Goal: Communication & Community: Ask a question

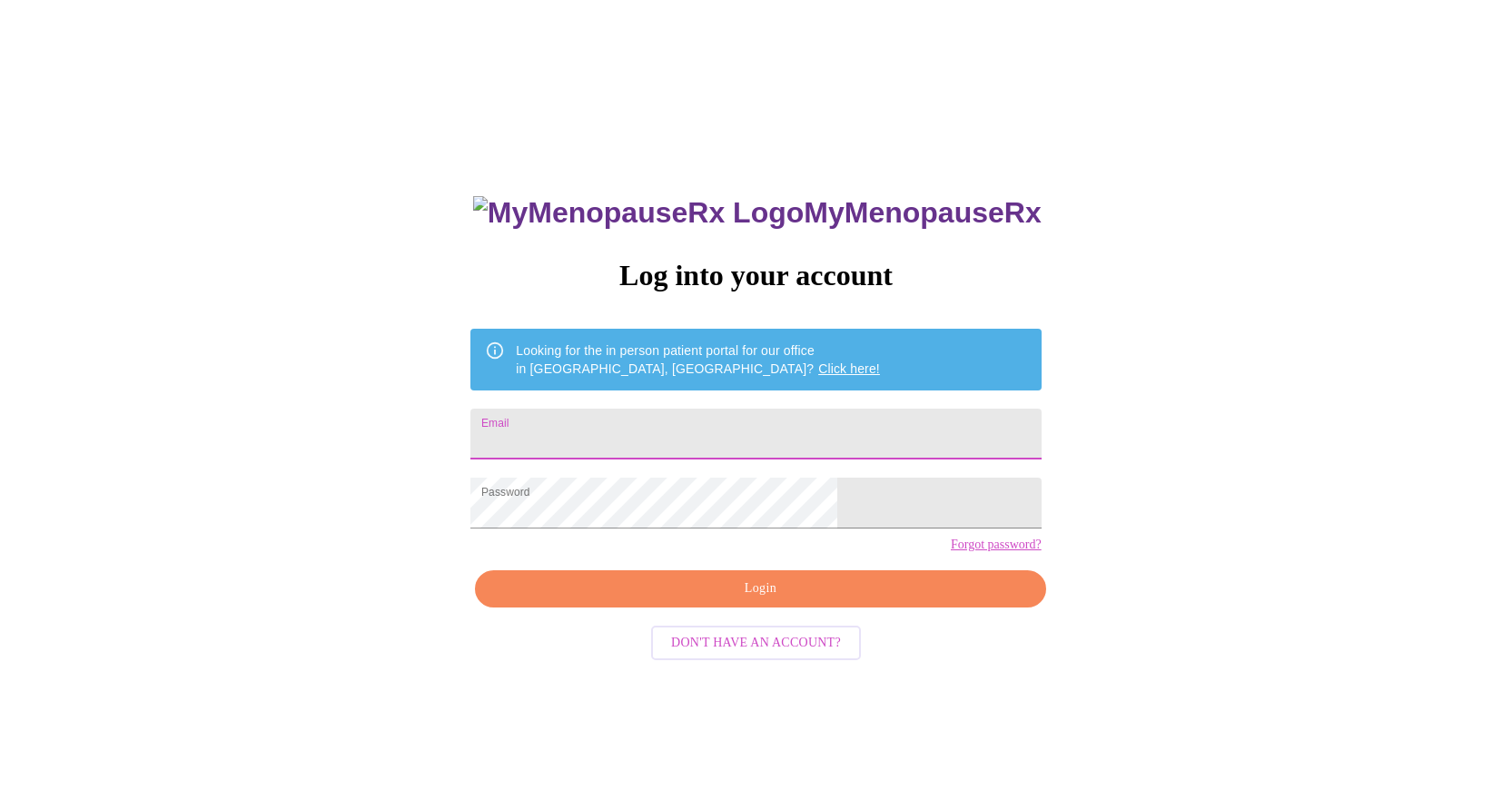
click at [692, 429] on input "Email" at bounding box center [755, 434] width 570 height 51
type input "christie.hatten@gmail.com"
click at [716, 600] on span "Login" at bounding box center [759, 589] width 528 height 23
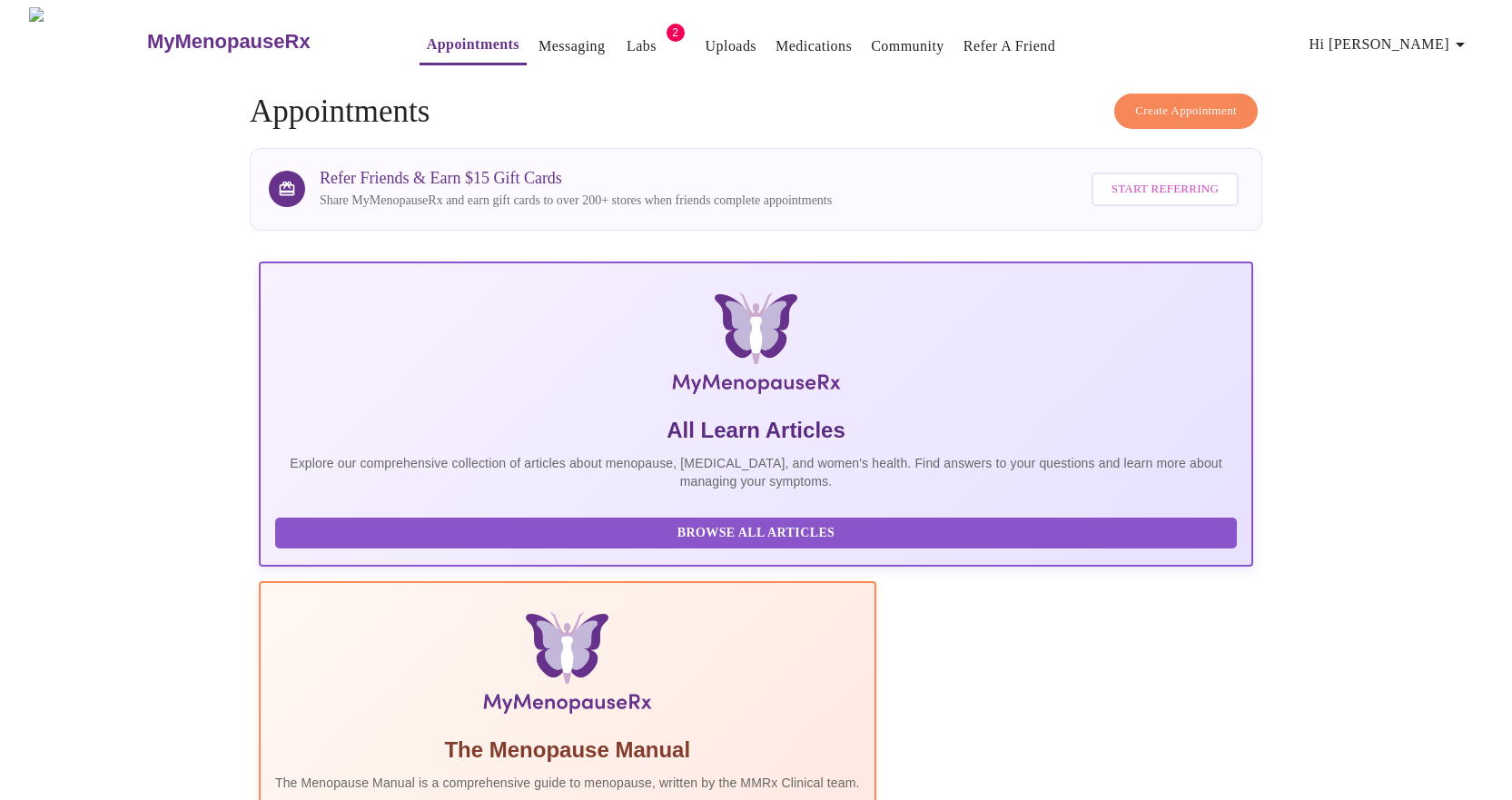
click at [1394, 39] on span "Hi [PERSON_NAME]" at bounding box center [1390, 45] width 161 height 26
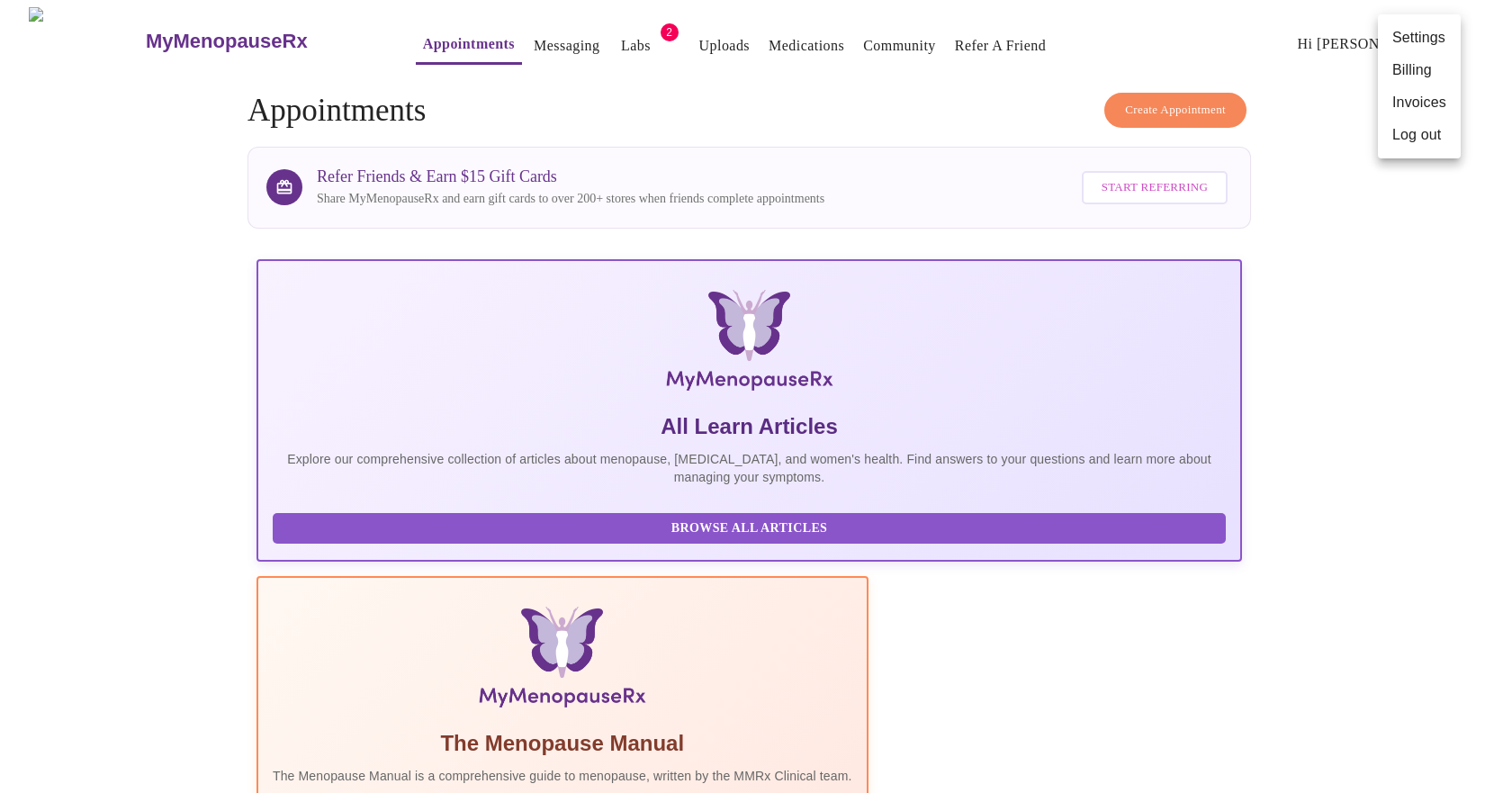
click at [913, 80] on div at bounding box center [756, 396] width 1512 height 793
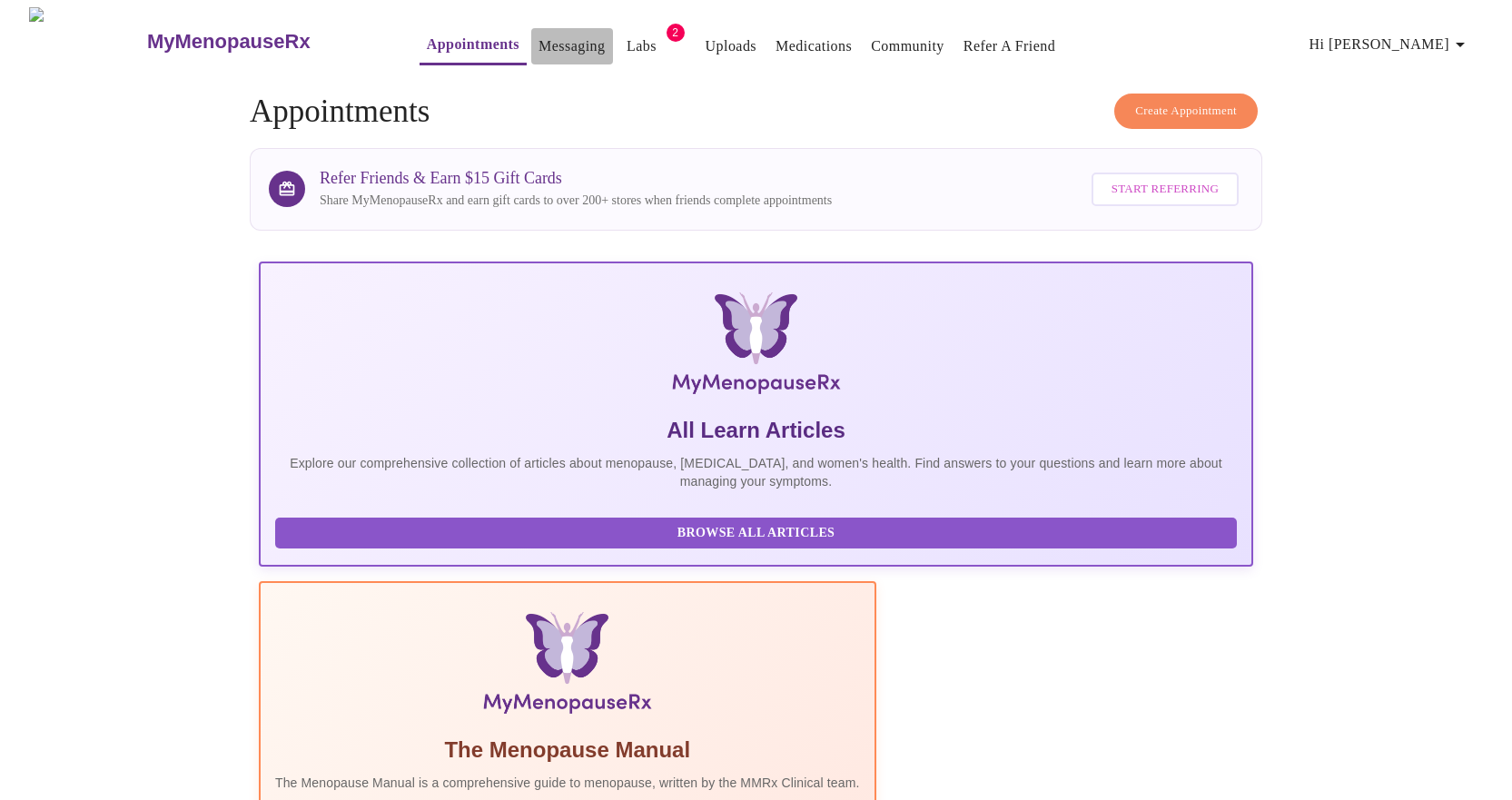
click at [538, 43] on link "Messaging" at bounding box center [571, 47] width 67 height 26
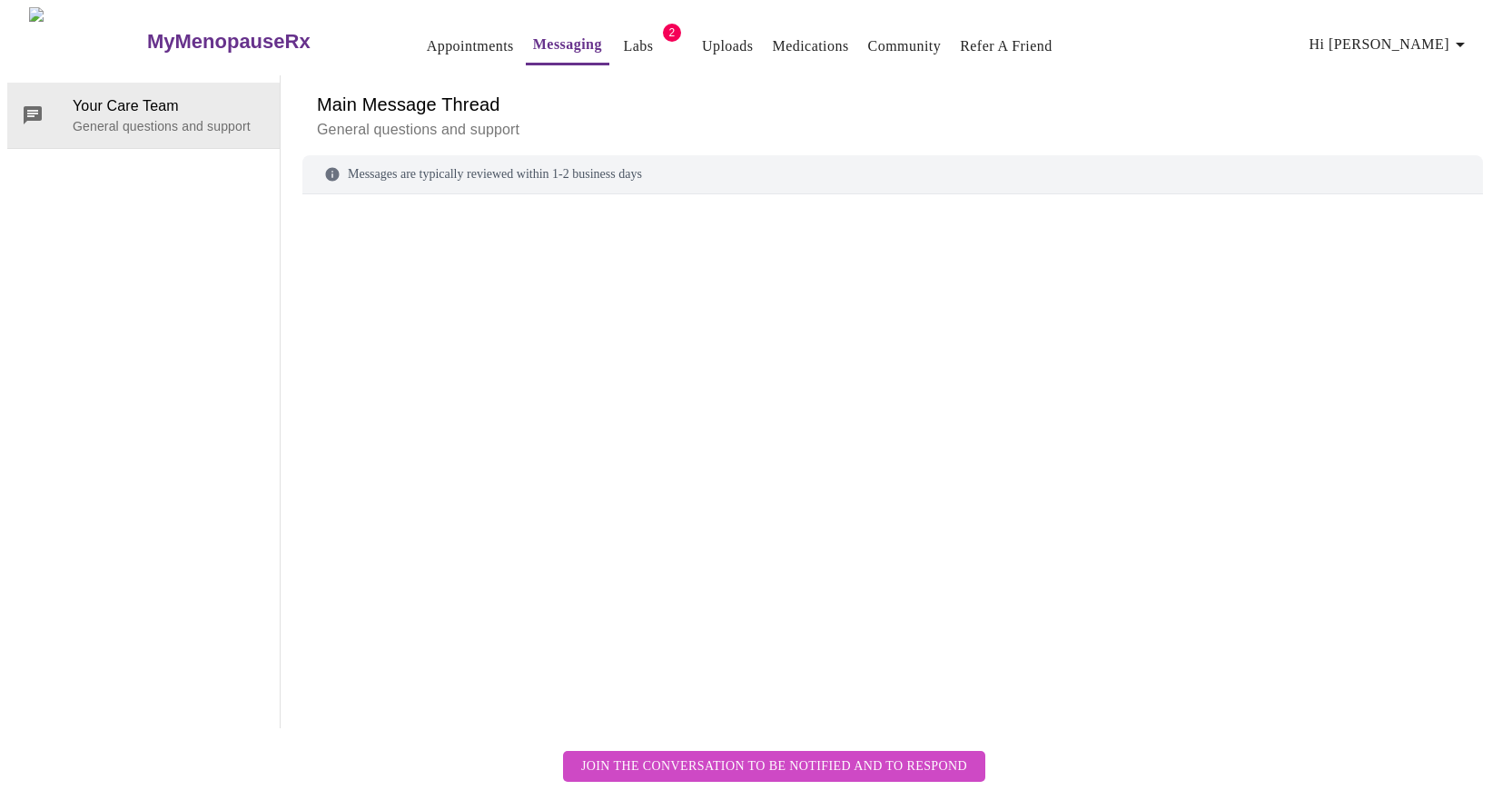
scroll to position [68, 0]
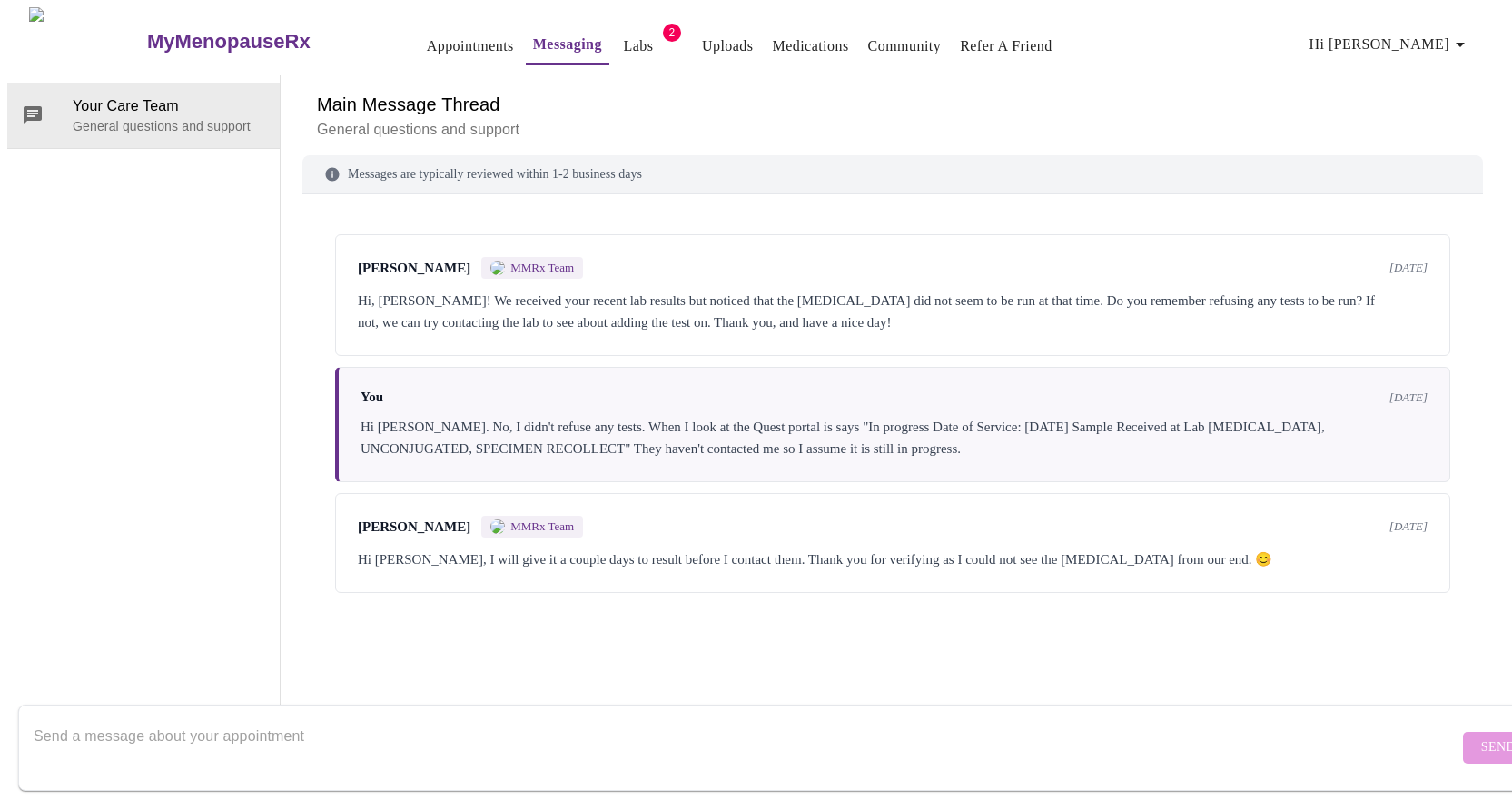
click at [116, 515] on div "Your Care Team General questions and support" at bounding box center [143, 402] width 274 height 653
click at [143, 90] on div "Your Care Team General questions and support" at bounding box center [143, 402] width 274 height 653
click at [533, 35] on link "Messaging" at bounding box center [567, 45] width 69 height 26
click at [73, 104] on span "Your Care Team" at bounding box center [169, 106] width 193 height 22
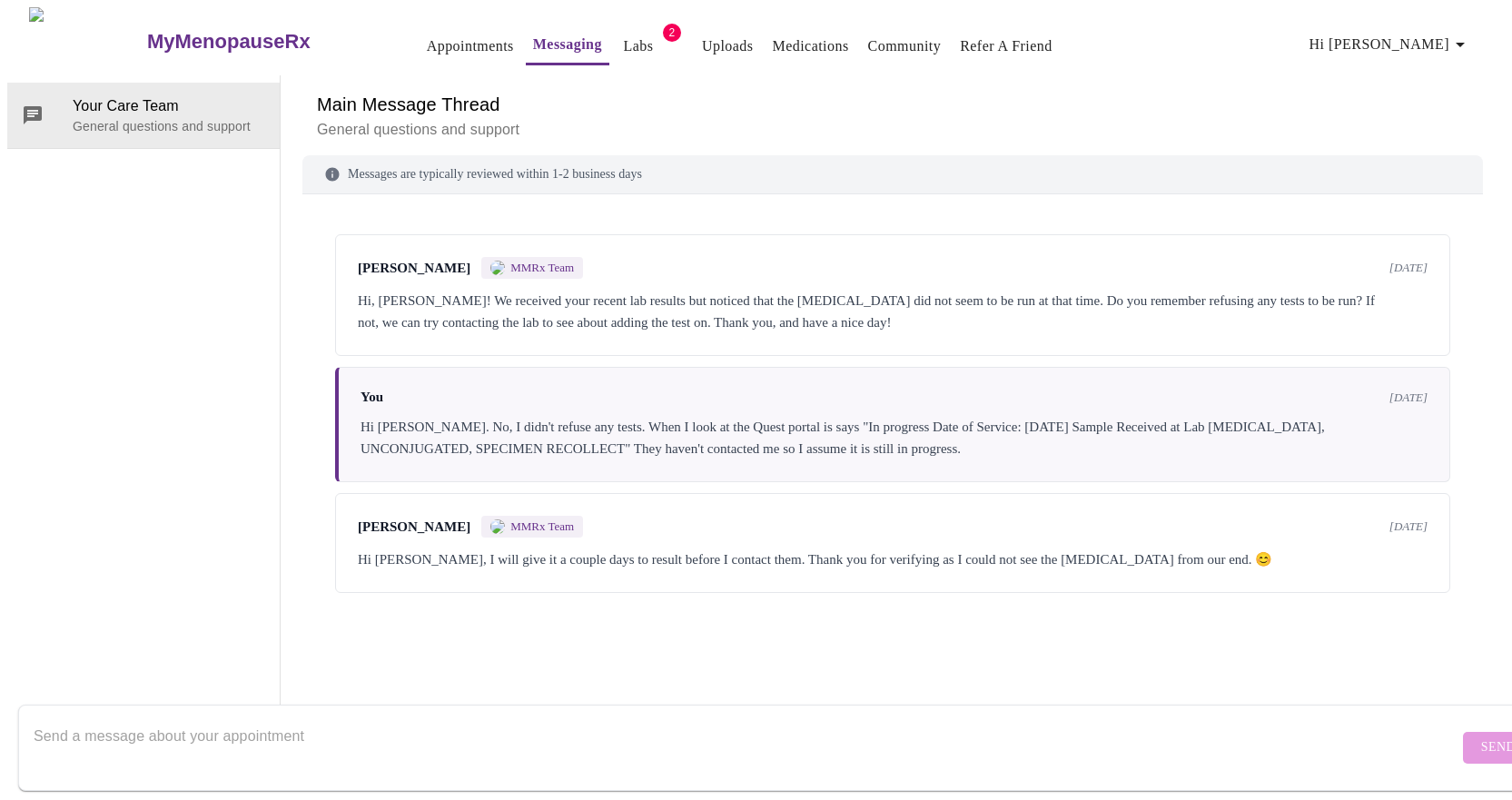
click at [87, 294] on div "Your Care Team General questions and support" at bounding box center [143, 402] width 274 height 653
click at [101, 190] on div "Your Care Team General questions and support" at bounding box center [143, 402] width 274 height 653
click at [400, 720] on textarea "Send a message about your appointment" at bounding box center [746, 747] width 1424 height 58
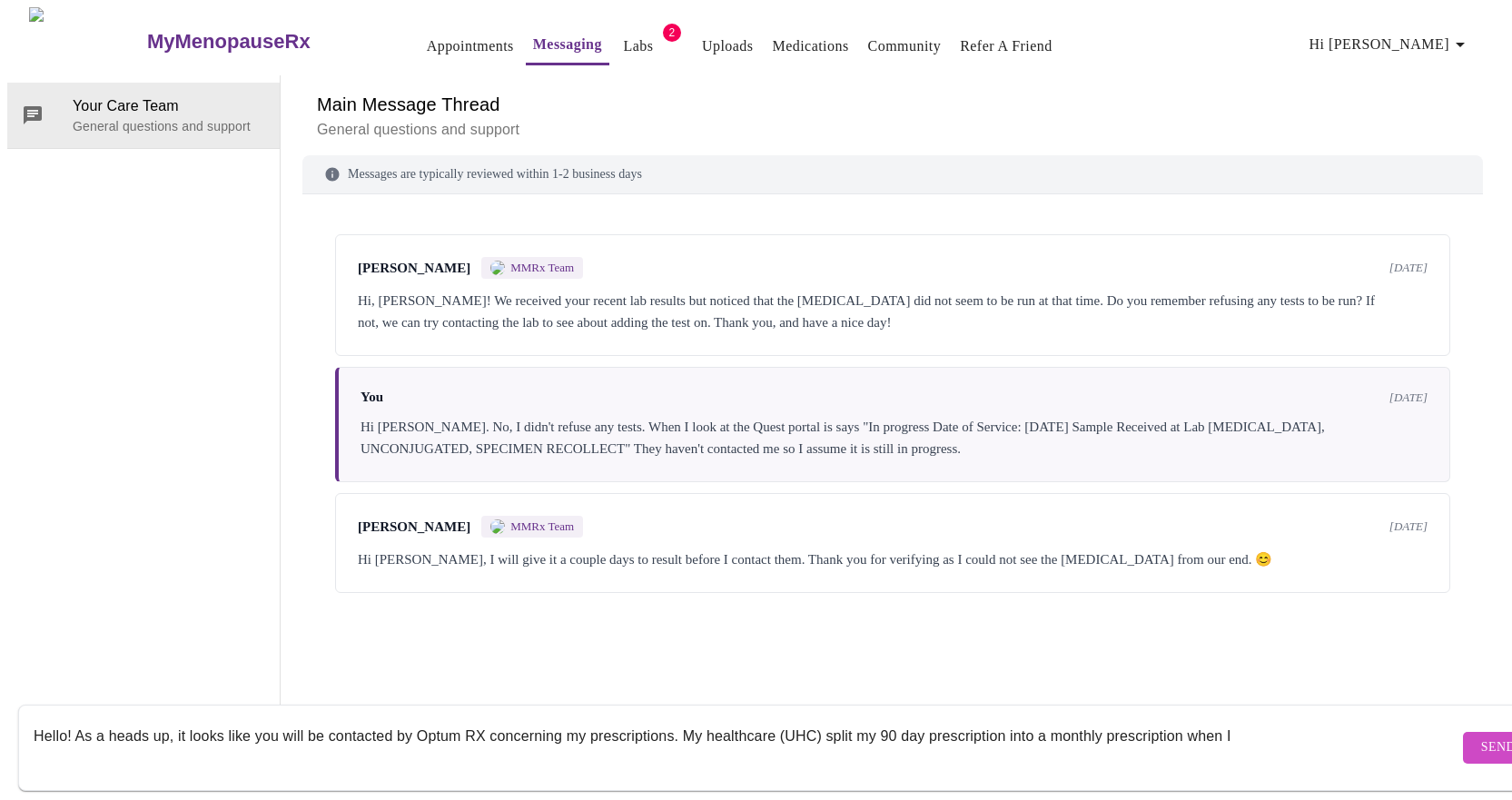
drag, startPoint x: 1235, startPoint y: 725, endPoint x: 1187, endPoint y: 713, distance: 49.5
click at [1187, 718] on textarea "Hello! As a heads up, it looks like you will be contacted by Optum RX concernin…" at bounding box center [746, 747] width 1424 height 58
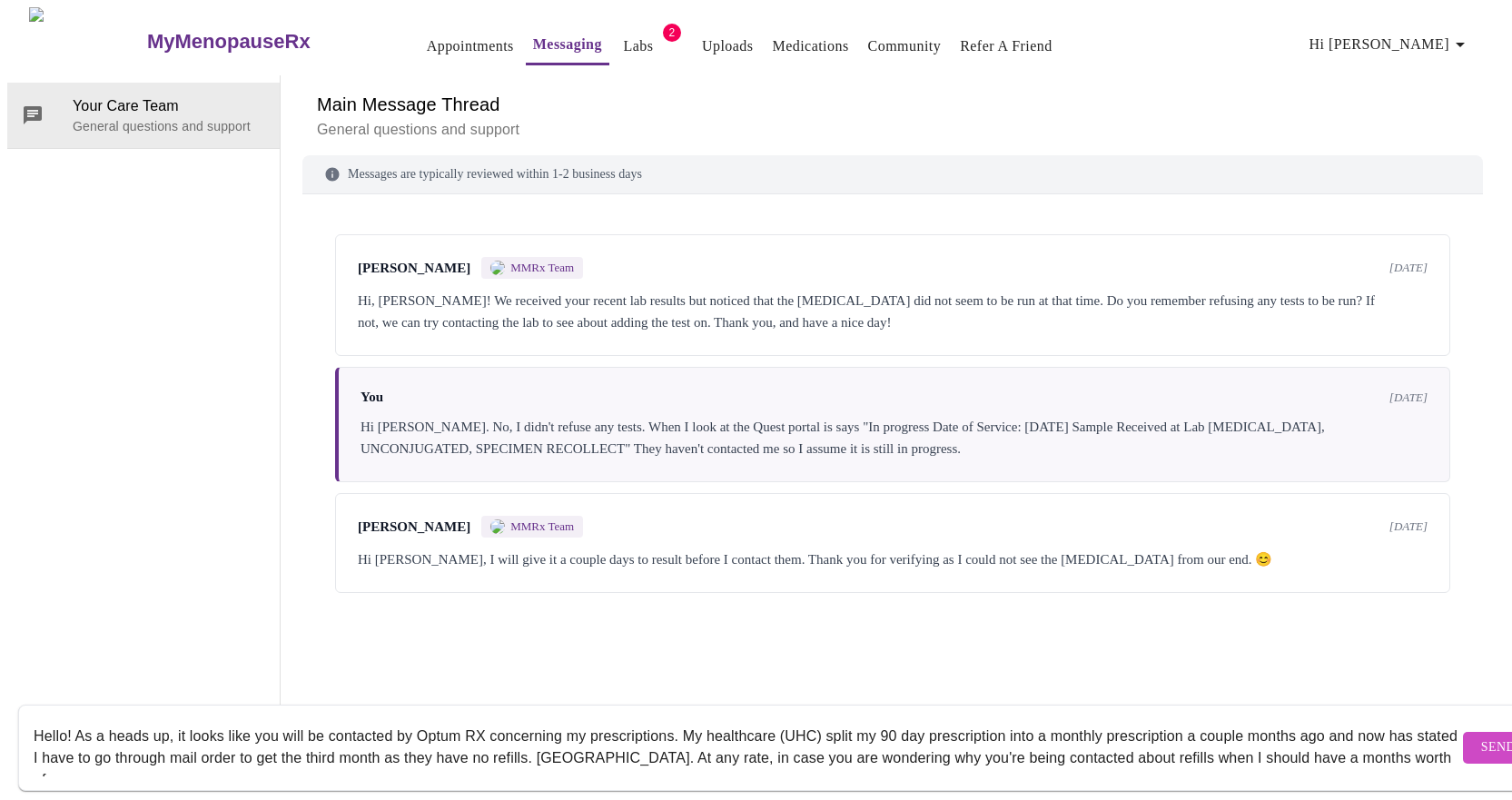
scroll to position [12, 0]
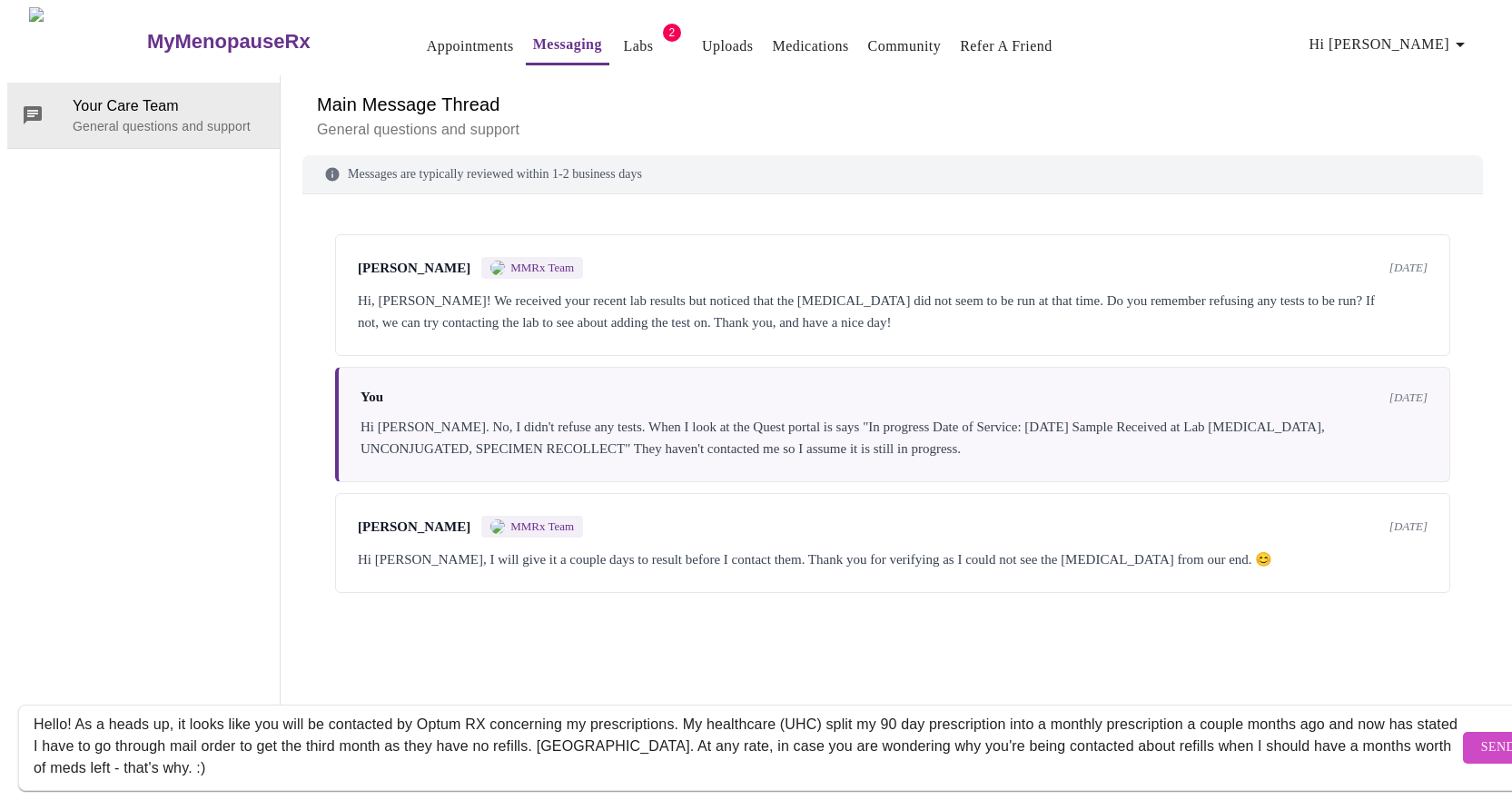
click at [467, 730] on textarea "Hello! As a heads up, it looks like you will be contacted by Optum RX concernin…" at bounding box center [746, 747] width 1424 height 58
click at [677, 732] on textarea "Hello! As a heads up, it looks like you will be contacted by Optum RX concernin…" at bounding box center [746, 747] width 1424 height 58
click at [586, 726] on textarea "Hello! As a heads up, it looks like you will be contacted by Optum RX concernin…" at bounding box center [746, 747] width 1424 height 58
type textarea "Hello! As a heads up, it looks like you will be contacted by Optum RX concernin…"
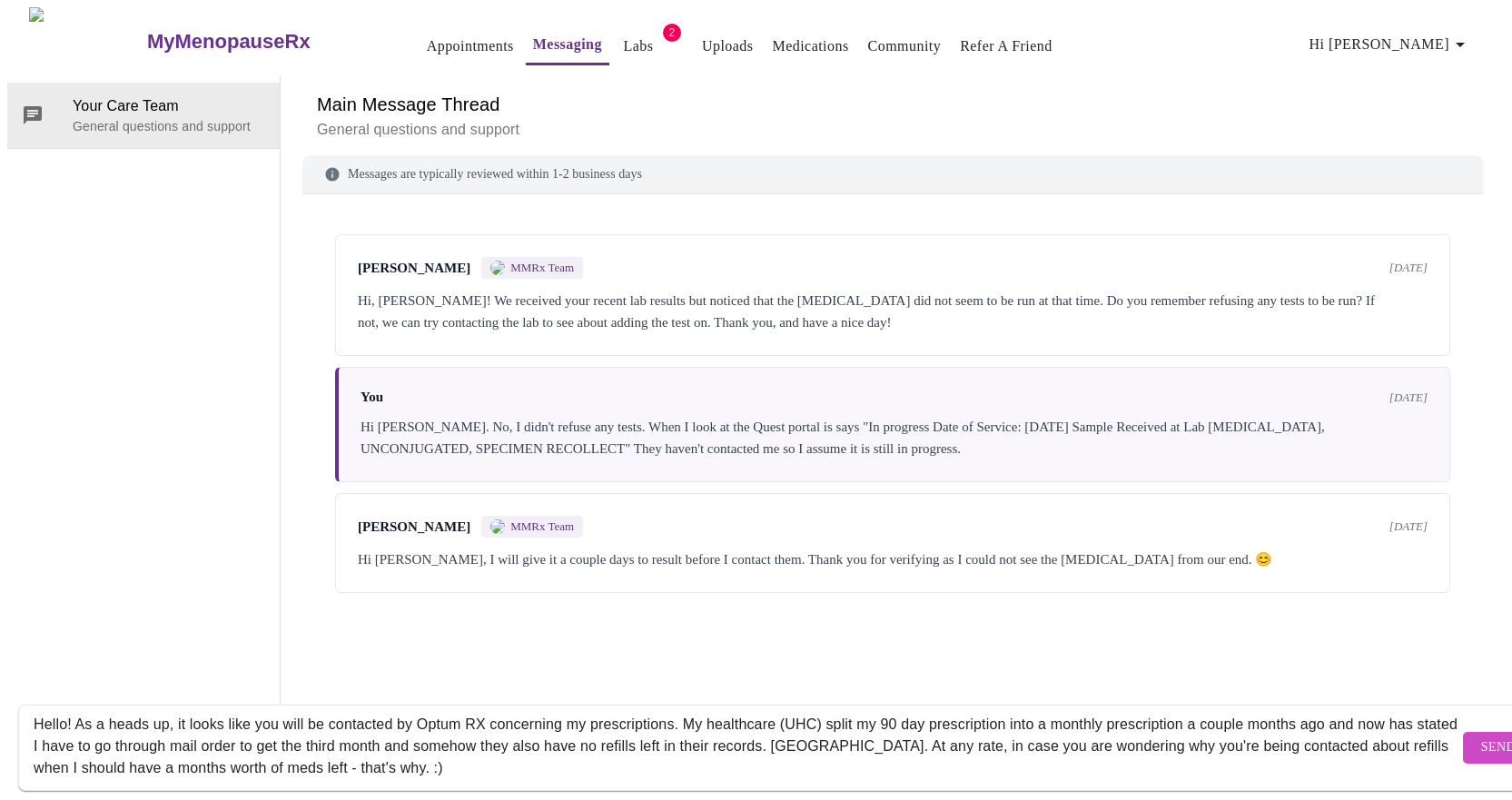
click at [1462, 732] on button "Send" at bounding box center [1497, 748] width 71 height 32
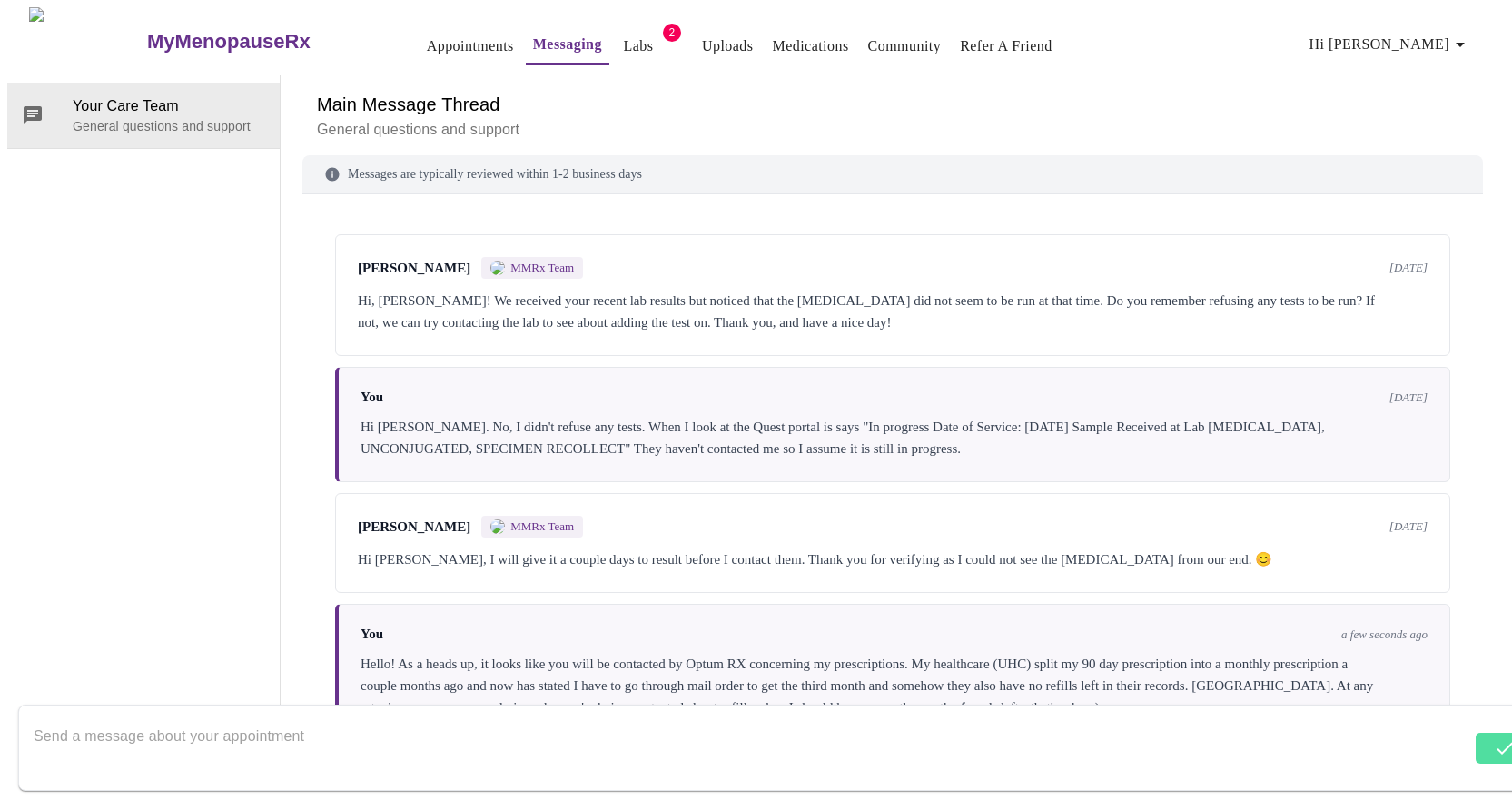
scroll to position [32, 0]
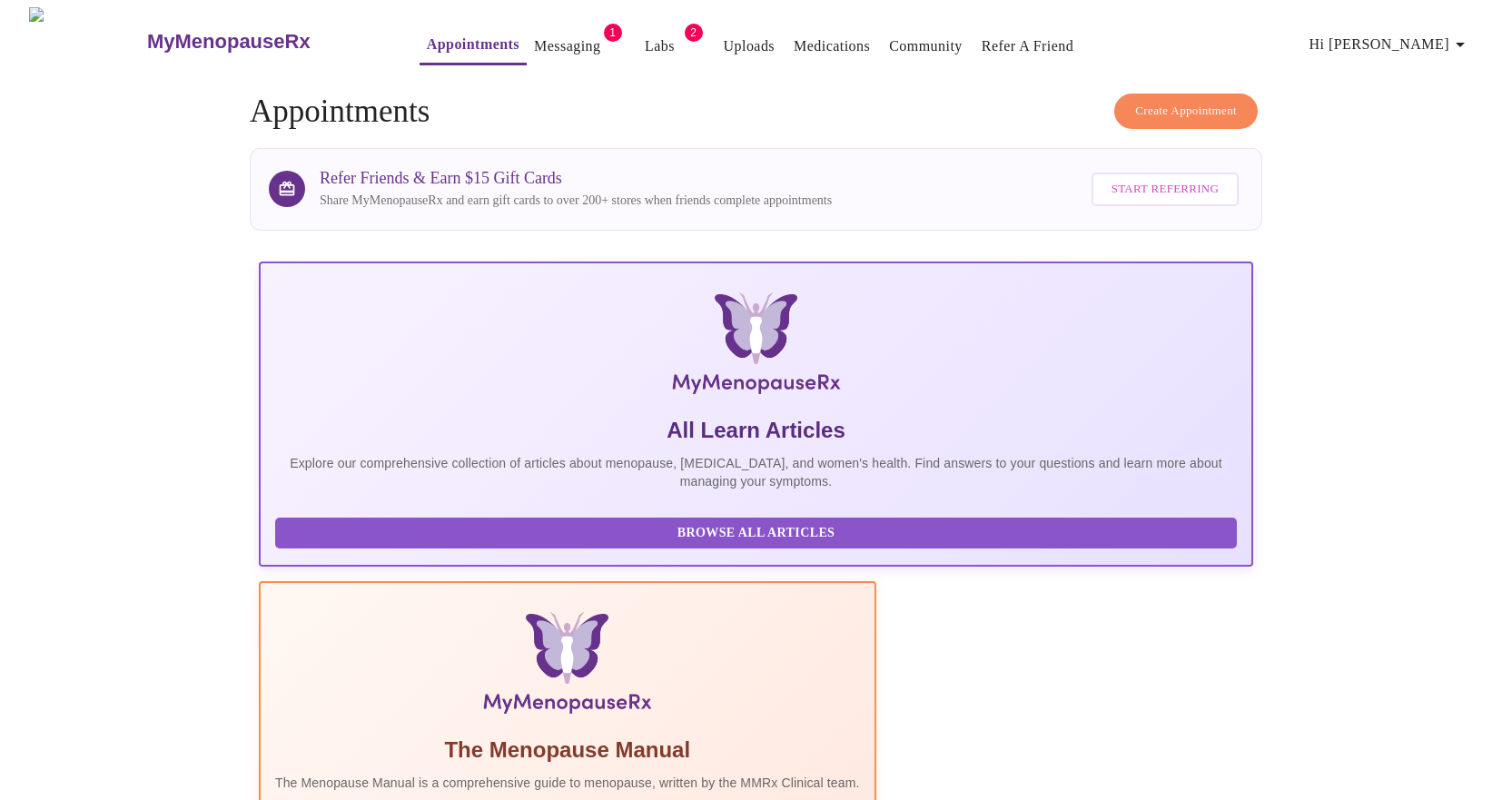
click at [534, 42] on link "Messaging" at bounding box center [567, 47] width 67 height 26
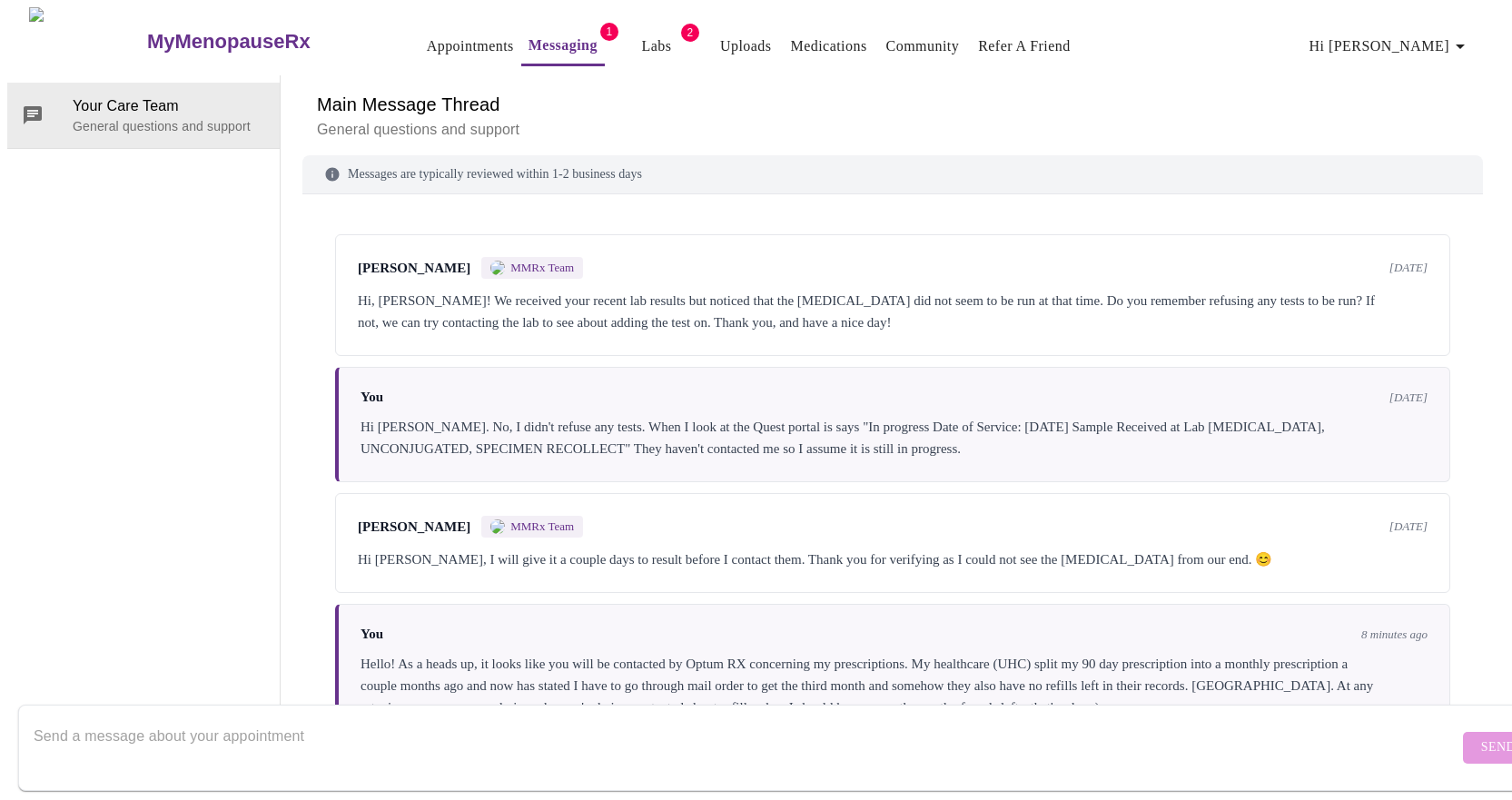
scroll to position [212, 0]
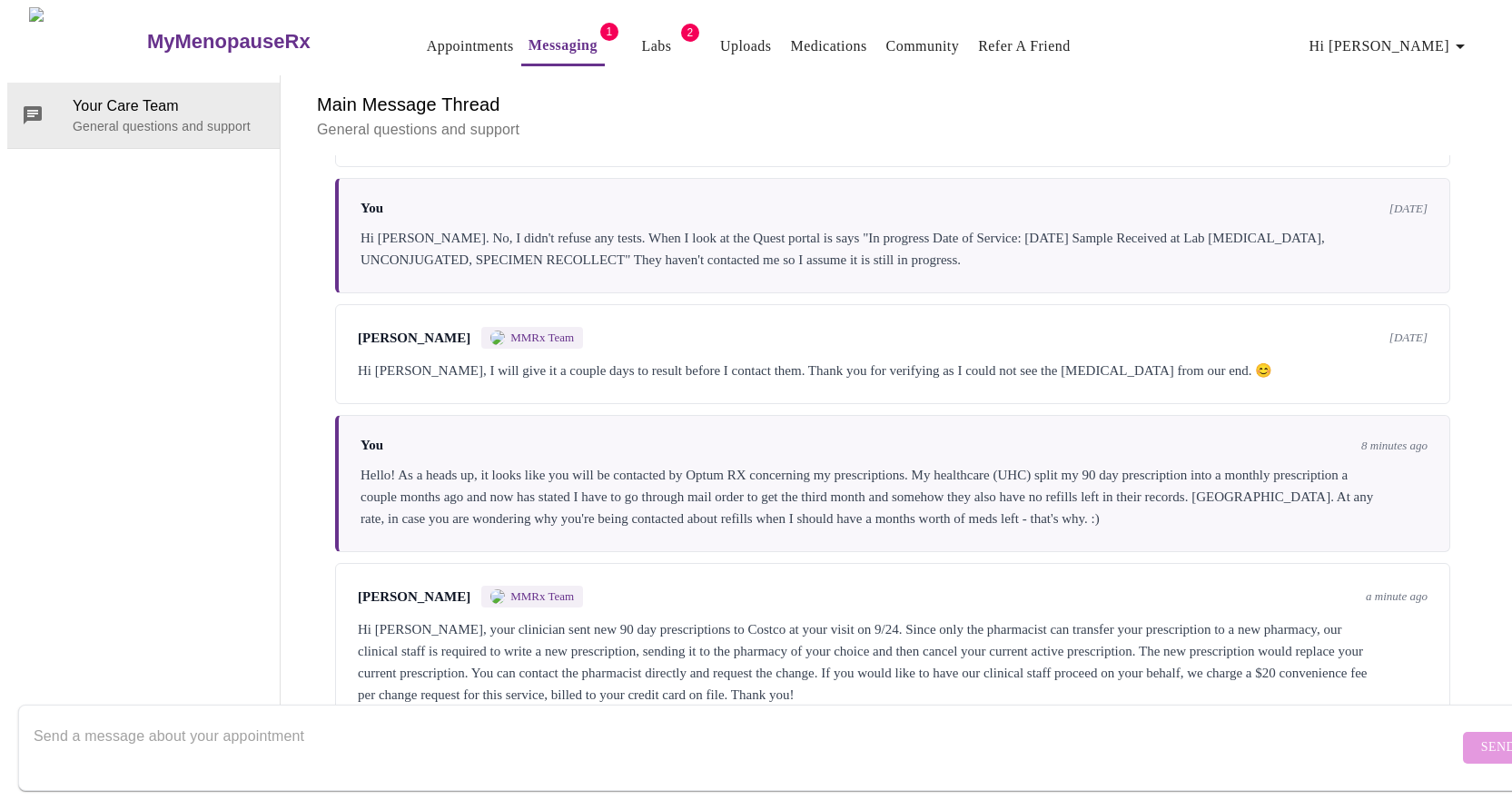
click at [482, 619] on div "Hi [PERSON_NAME], your clinician sent new 90 day prescriptions to Costco at you…" at bounding box center [892, 663] width 1069 height 88
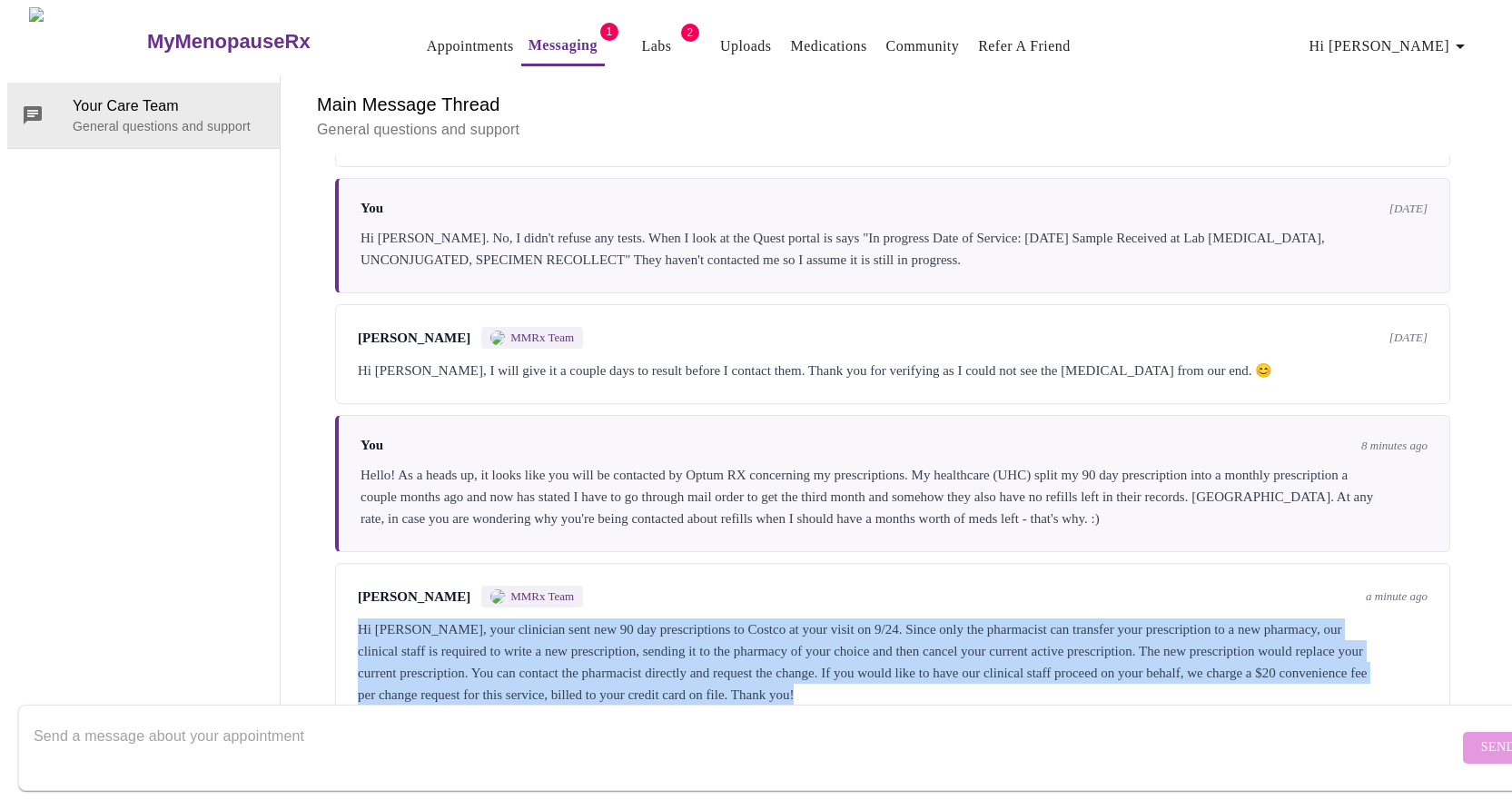
click at [482, 619] on div "Hi [PERSON_NAME], your clinician sent new 90 day prescriptions to Costco at you…" at bounding box center [892, 663] width 1069 height 88
click at [485, 619] on div "Hi [PERSON_NAME], your clinician sent new 90 day prescriptions to Costco at you…" at bounding box center [892, 663] width 1069 height 88
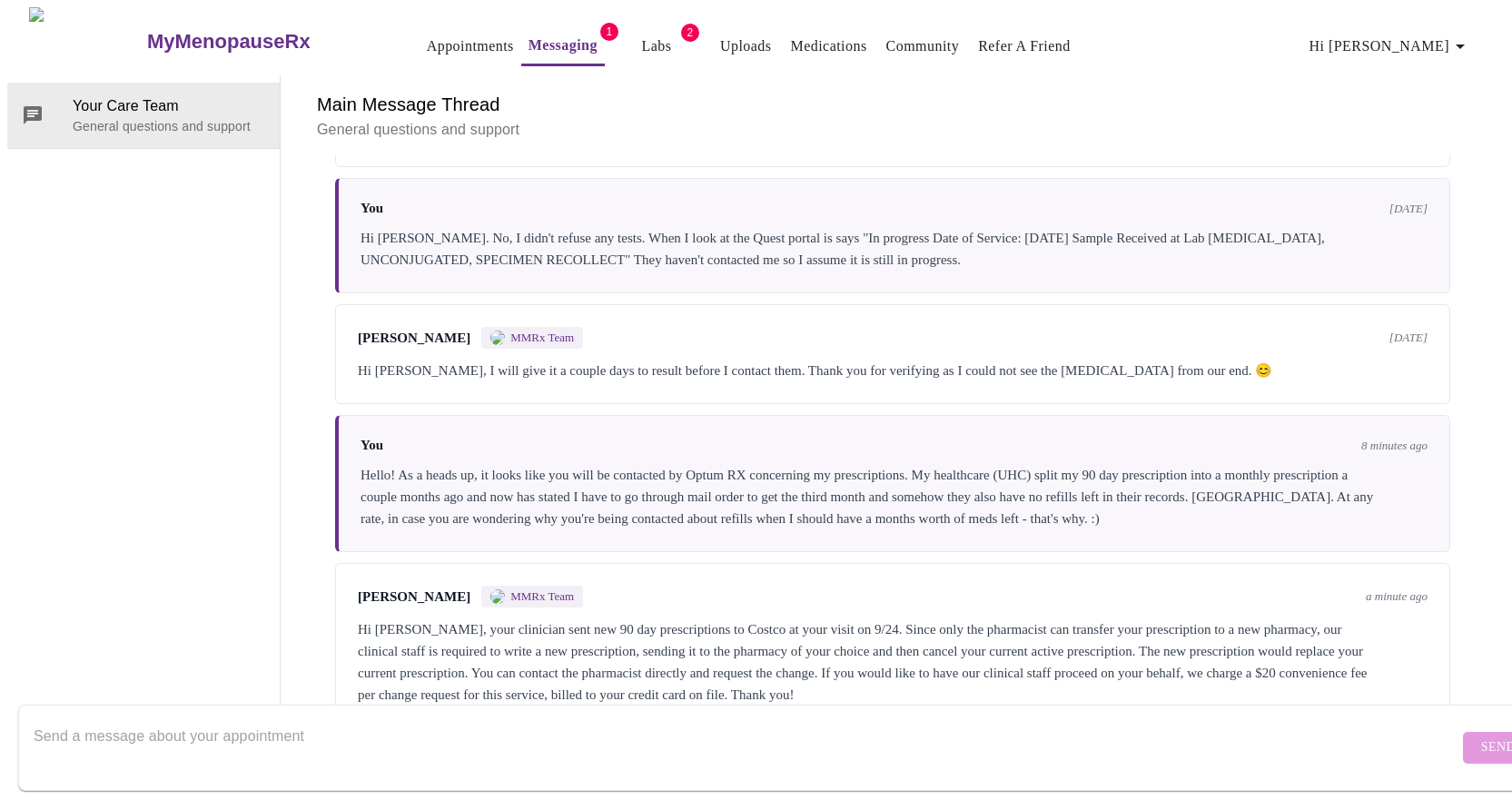
click at [491, 619] on div "Hi [PERSON_NAME], your clinician sent new 90 day prescriptions to Costco at you…" at bounding box center [892, 663] width 1069 height 88
click at [940, 619] on div "Hi Christie, your clinician sent new 90 day prescriptions to Costco at your vis…" at bounding box center [892, 663] width 1069 height 88
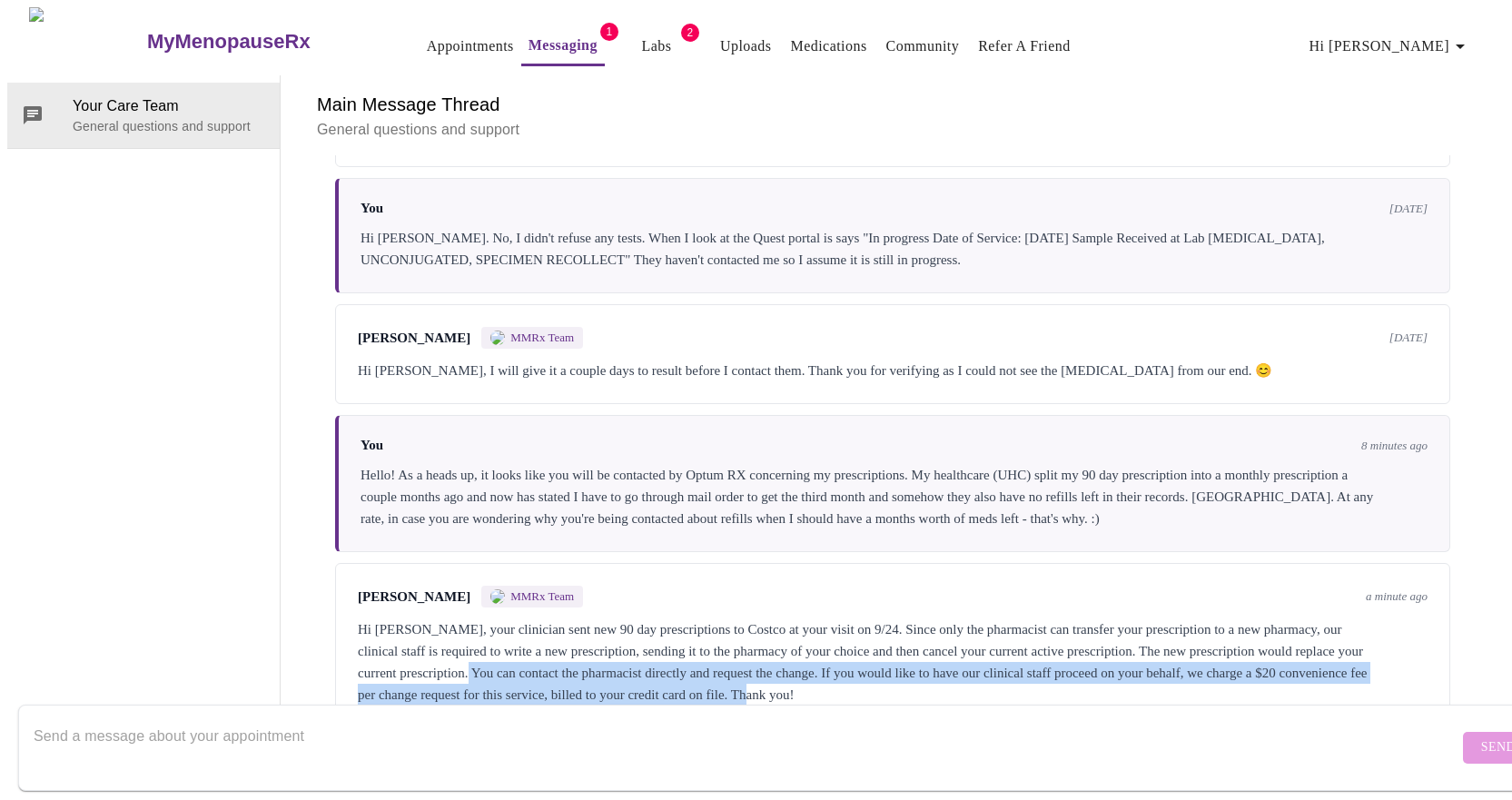
drag, startPoint x: 984, startPoint y: 623, endPoint x: 578, endPoint y: 595, distance: 407.0
click at [578, 619] on div "Hi [PERSON_NAME], your clinician sent new 90 day prescriptions to Costco at you…" at bounding box center [892, 663] width 1069 height 88
click at [600, 619] on div "Hi [PERSON_NAME], your clinician sent new 90 day prescriptions to Costco at you…" at bounding box center [892, 663] width 1069 height 88
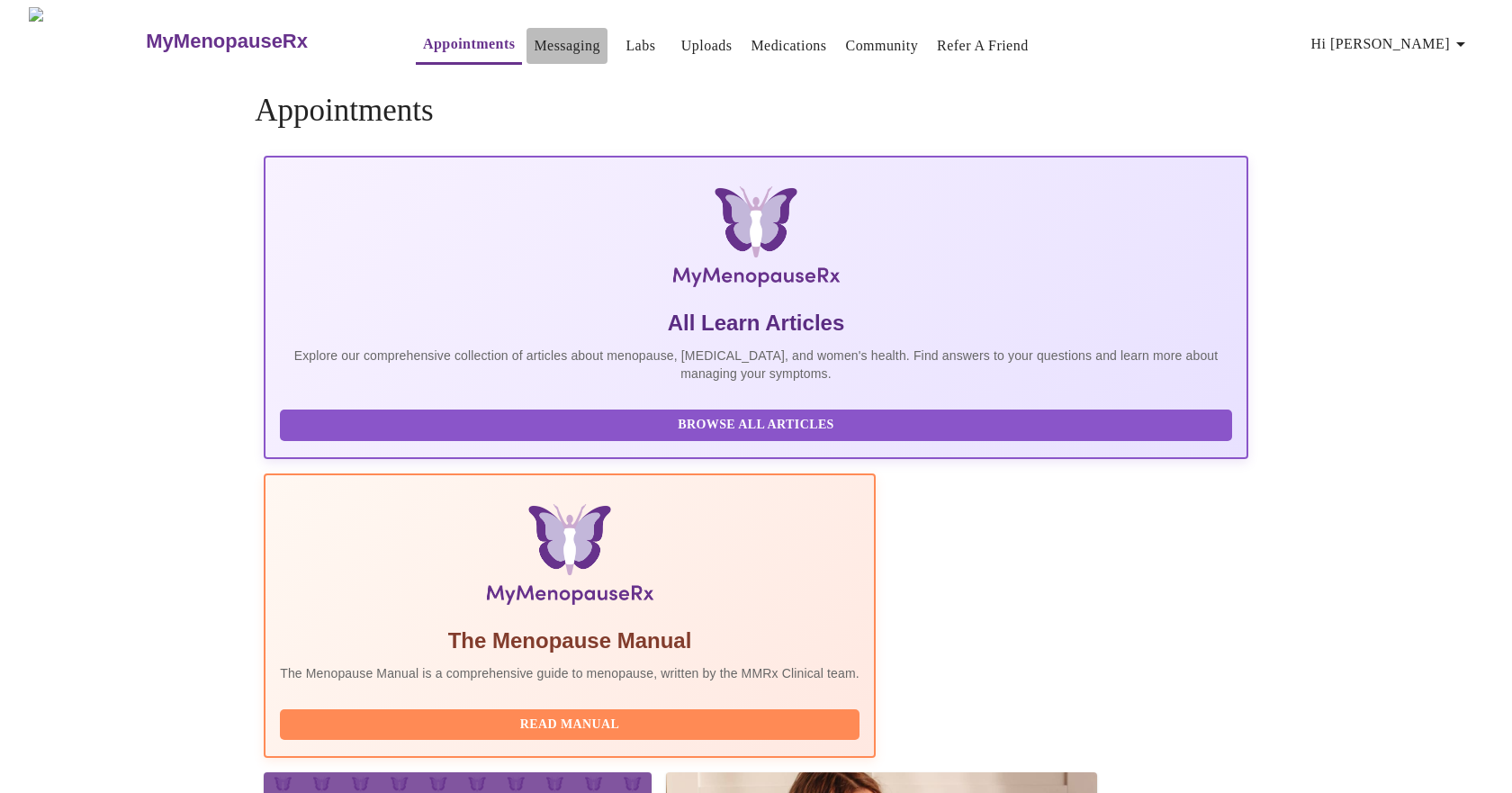
click at [534, 37] on link "Messaging" at bounding box center [566, 46] width 66 height 26
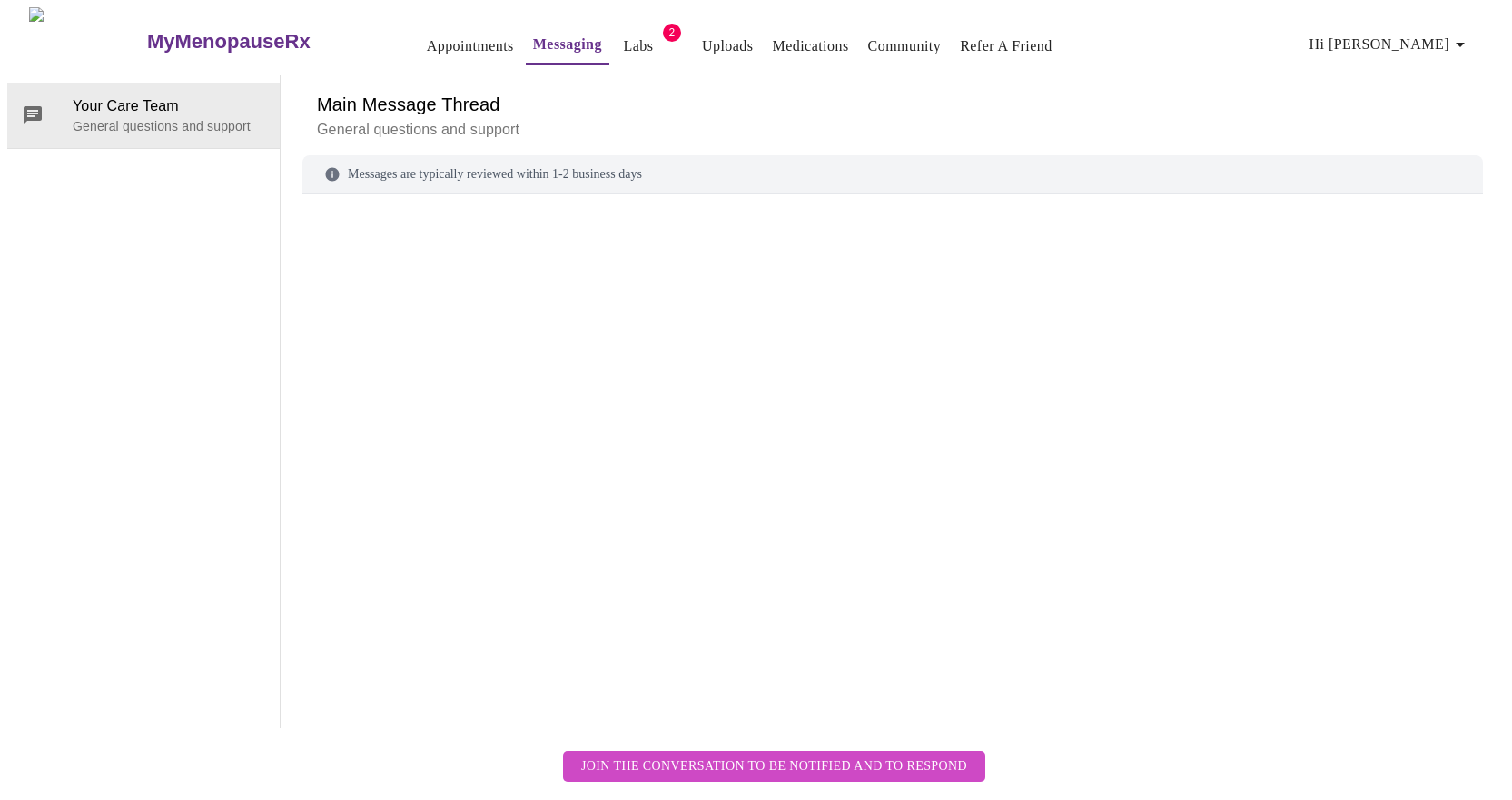
scroll to position [68, 0]
click at [154, 96] on span "Your Care Team" at bounding box center [169, 106] width 193 height 22
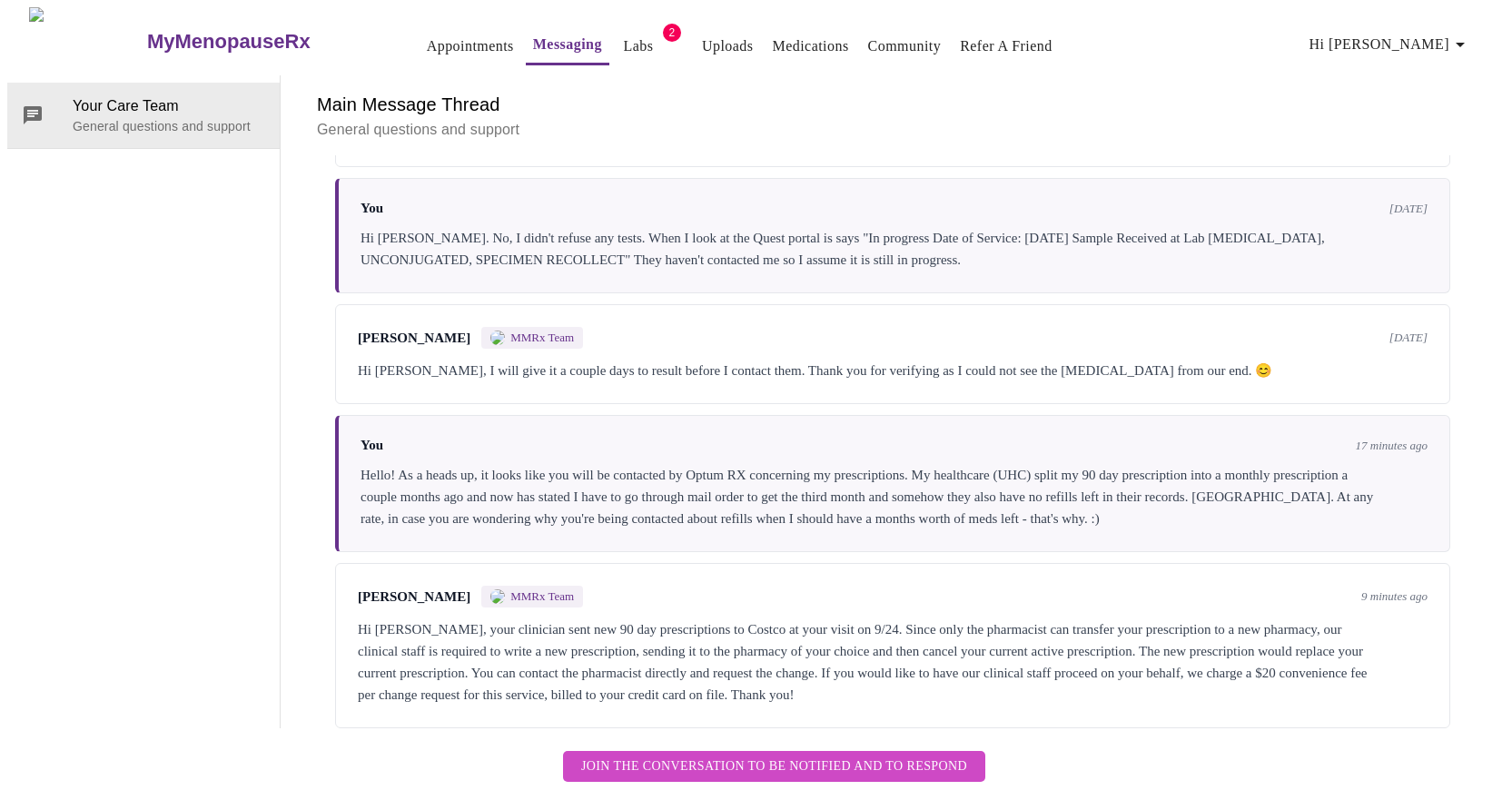
scroll to position [212, 0]
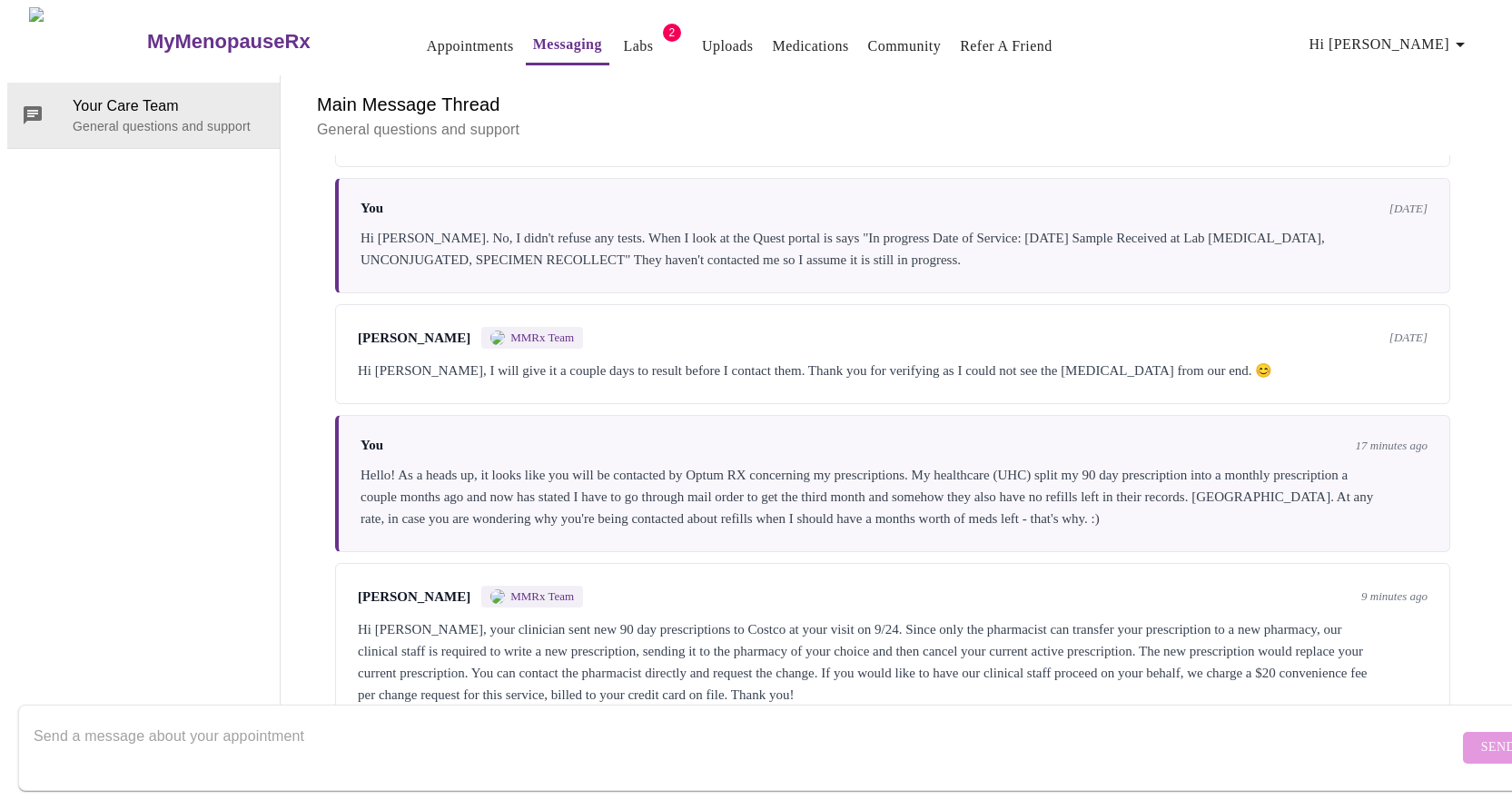
click at [304, 722] on textarea "Send a message about your appointment" at bounding box center [746, 747] width 1424 height 58
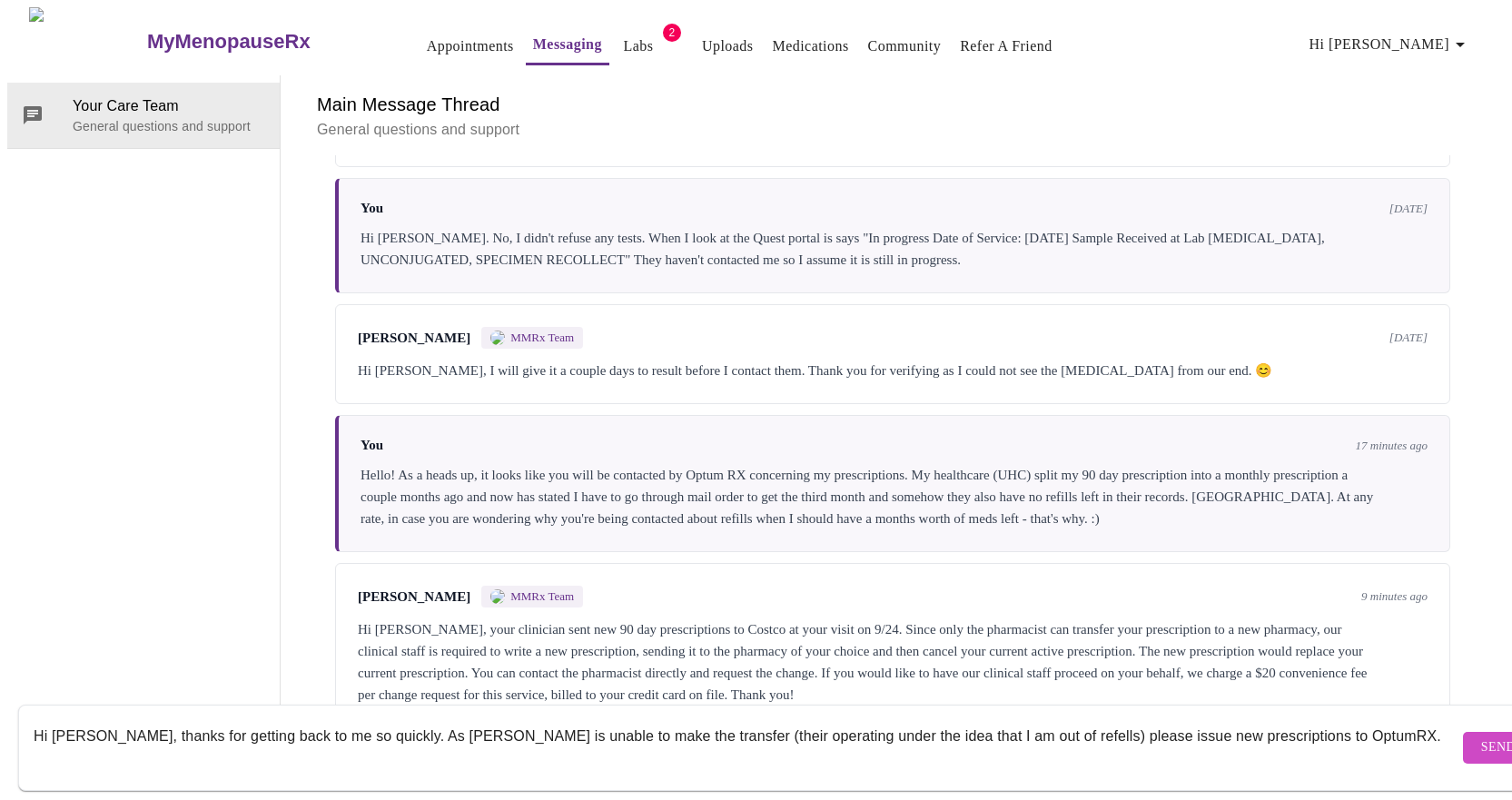
click at [983, 719] on textarea "Hi [PERSON_NAME], thanks for getting back to me so quickly. As [PERSON_NAME] is…" at bounding box center [746, 747] width 1424 height 58
click at [1326, 718] on textarea "Hi [PERSON_NAME], thanks for getting back to me so quickly. As [PERSON_NAME] is…" at bounding box center [746, 747] width 1424 height 58
click at [211, 739] on textarea "Hi [PERSON_NAME], thanks for getting back to me so quickly. As [PERSON_NAME] is…" at bounding box center [746, 747] width 1424 height 58
click at [380, 749] on textarea "Hi [PERSON_NAME], thanks for getting back to me so quickly. As [PERSON_NAME] is…" at bounding box center [746, 747] width 1424 height 58
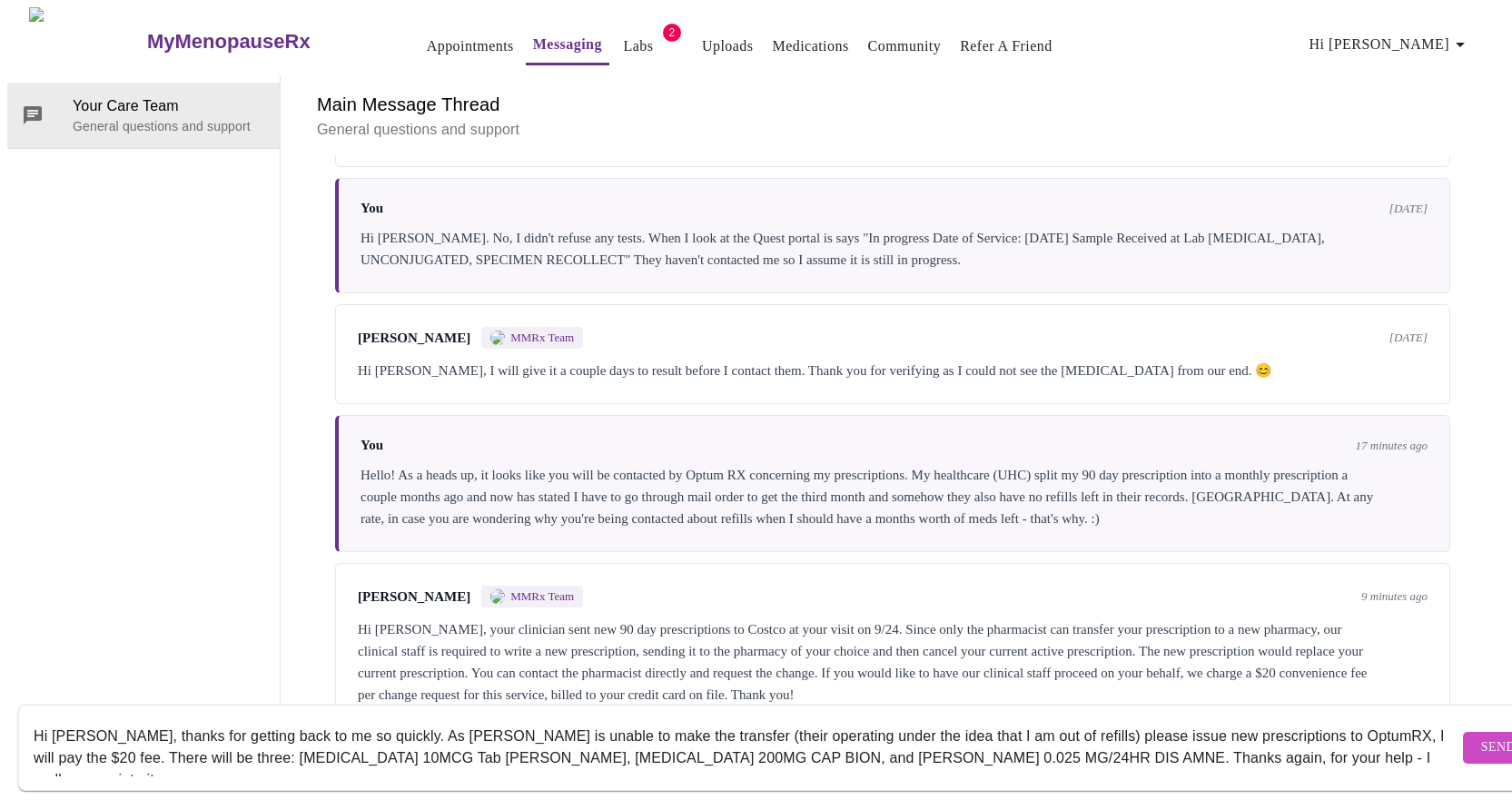
click at [694, 718] on textarea "Hi [PERSON_NAME], thanks for getting back to me so quickly. As [PERSON_NAME] is…" at bounding box center [746, 747] width 1424 height 58
click at [686, 718] on textarea "Hi [PERSON_NAME], thanks for getting back to me so quickly. As [PERSON_NAME] is…" at bounding box center [746, 747] width 1424 height 58
click at [1262, 743] on textarea "Hi [PERSON_NAME], thanks for getting back to me so quickly. As [PERSON_NAME] is…" at bounding box center [746, 747] width 1424 height 58
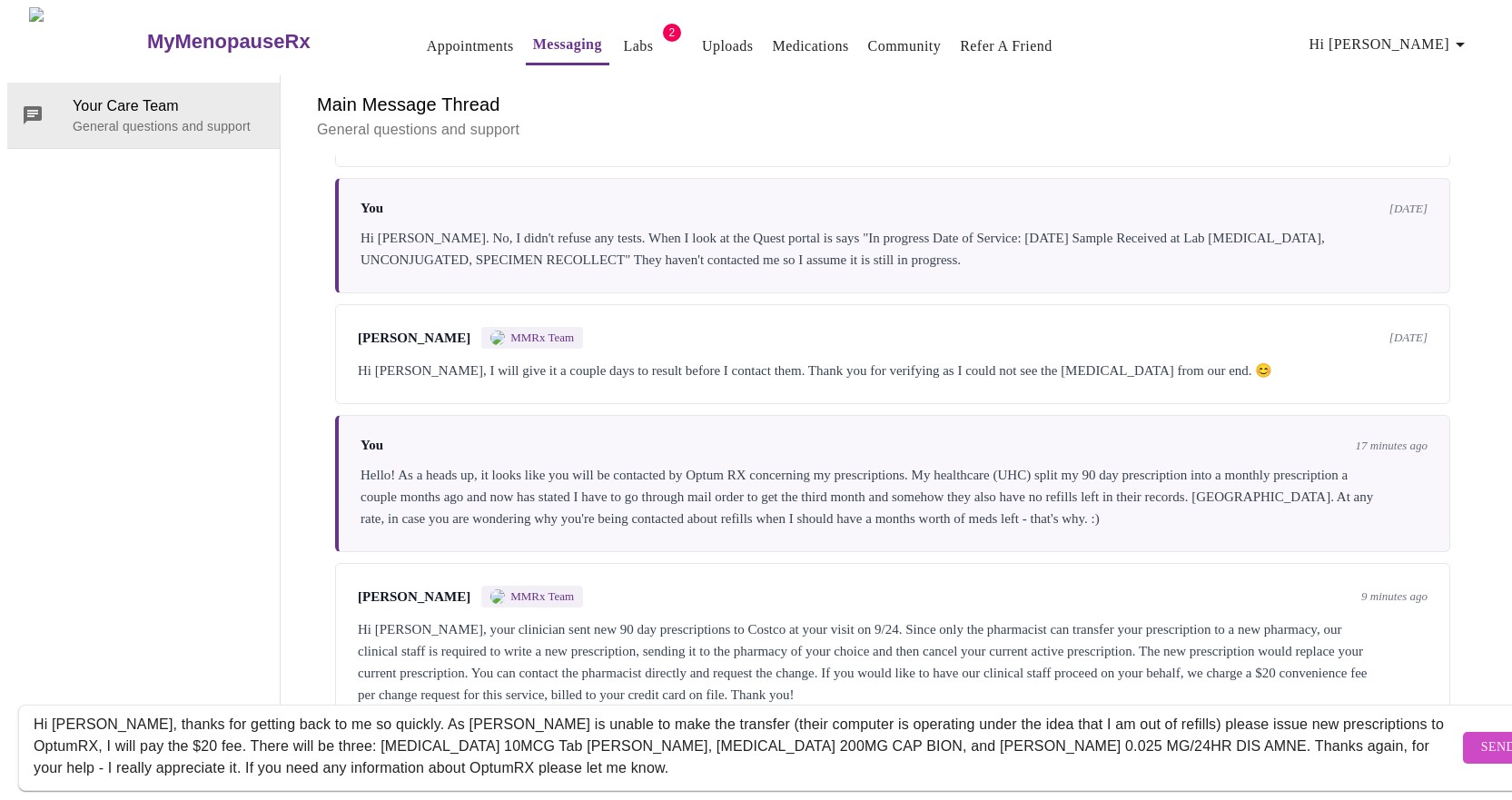
type textarea "Hi [PERSON_NAME], thanks for getting back to me so quickly. As [PERSON_NAME] is…"
click at [1481, 736] on span "Send" at bounding box center [1498, 747] width 35 height 23
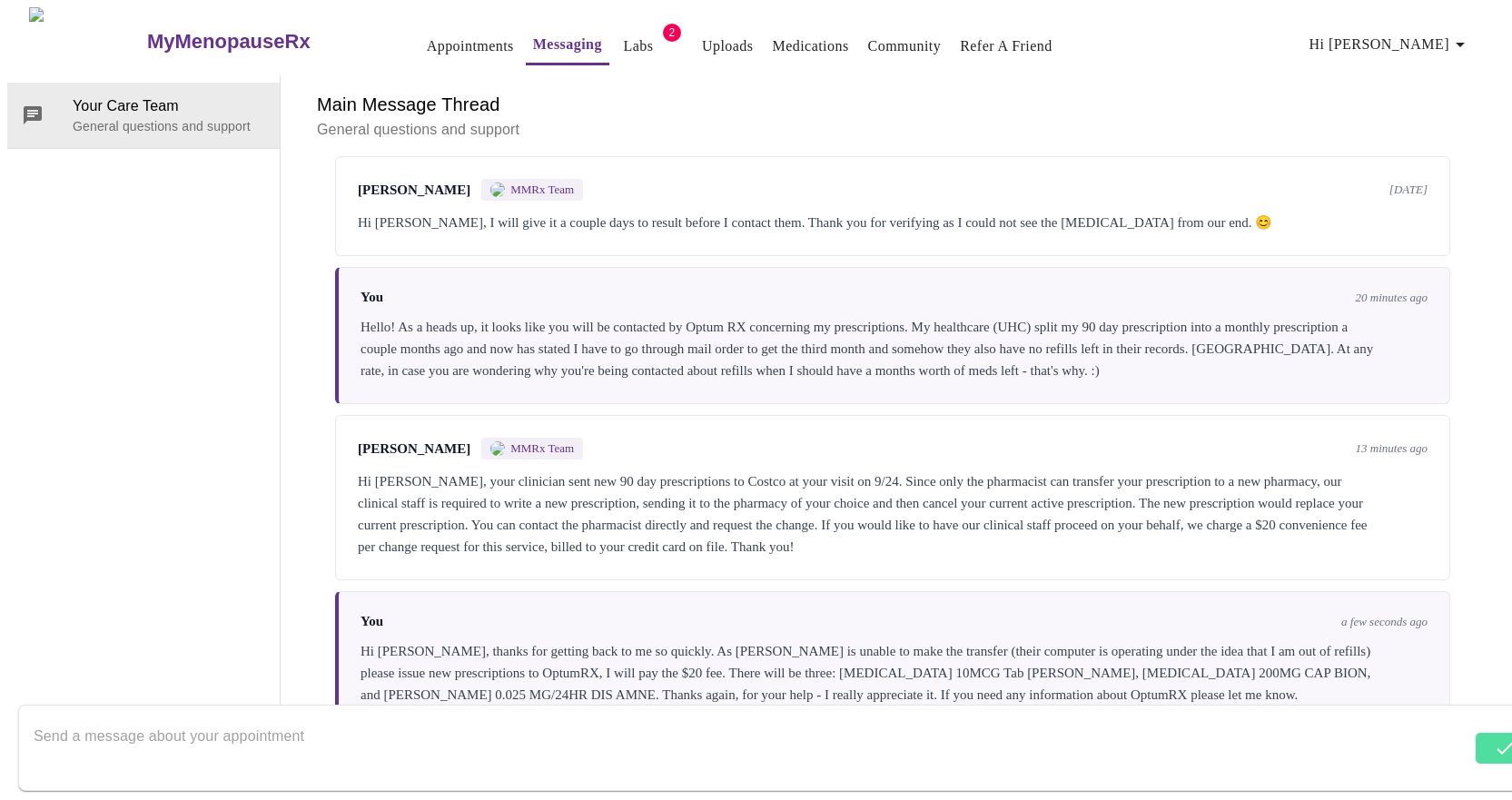
scroll to position [364, 0]
